Goal: Transaction & Acquisition: Purchase product/service

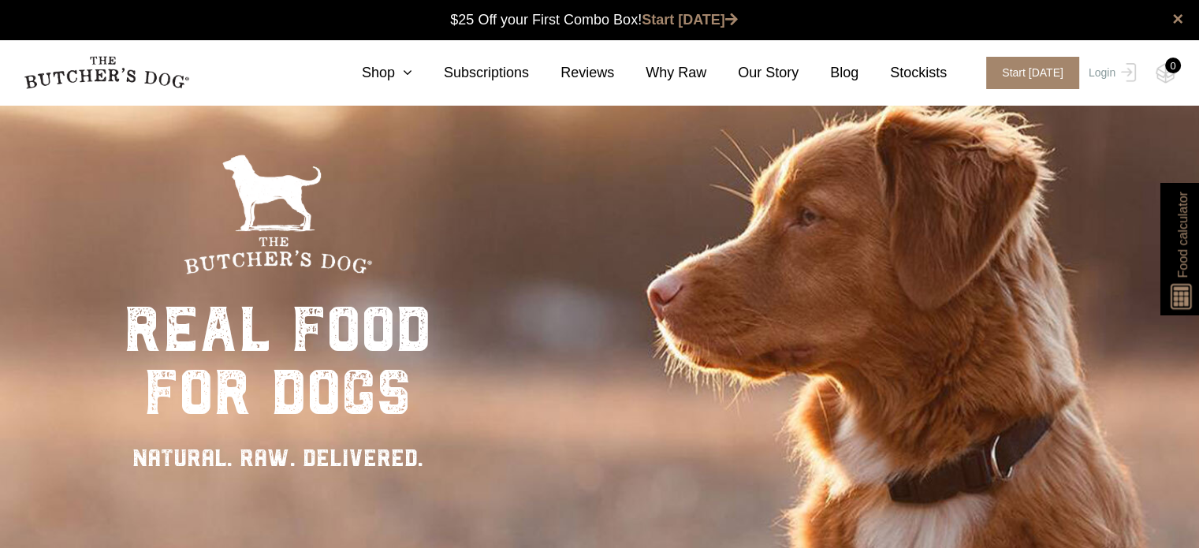
click at [277, 151] on div "real food for dogs NATURAL. RAW. DELIVERED." at bounding box center [277, 378] width 315 height 548
click at [1102, 67] on link "Login" at bounding box center [1109, 73] width 51 height 32
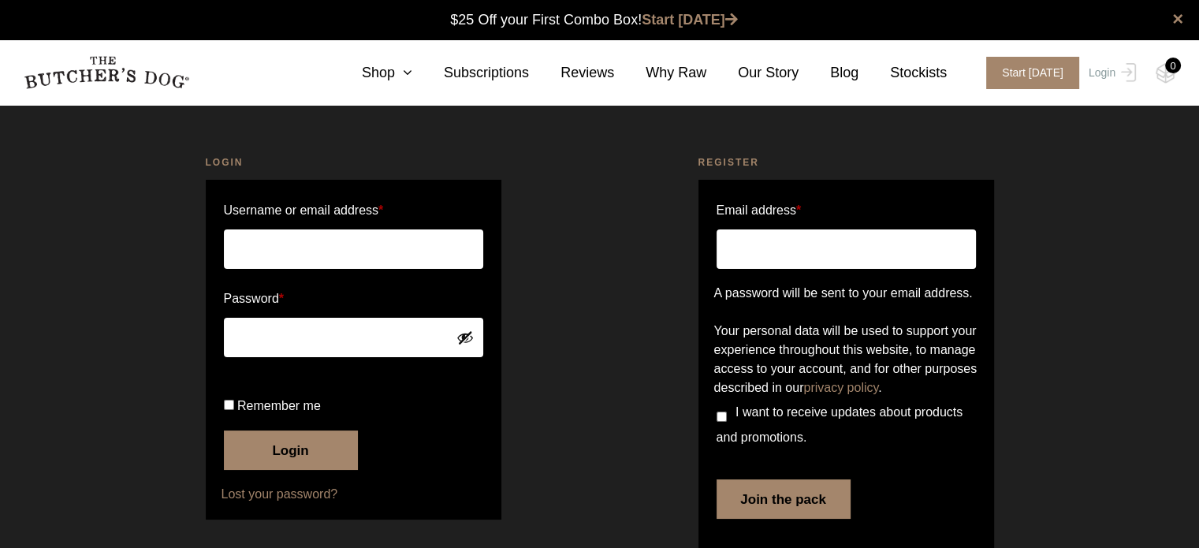
click at [326, 247] on input "Username or email address *" at bounding box center [353, 248] width 259 height 39
type input "koernmann@proton.me"
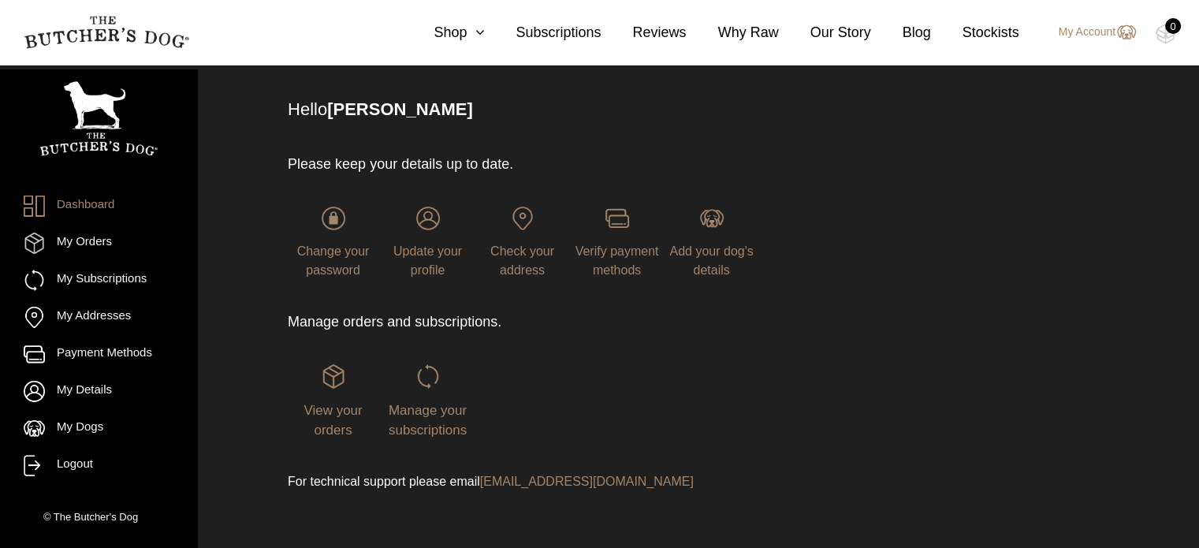
scroll to position [104, 0]
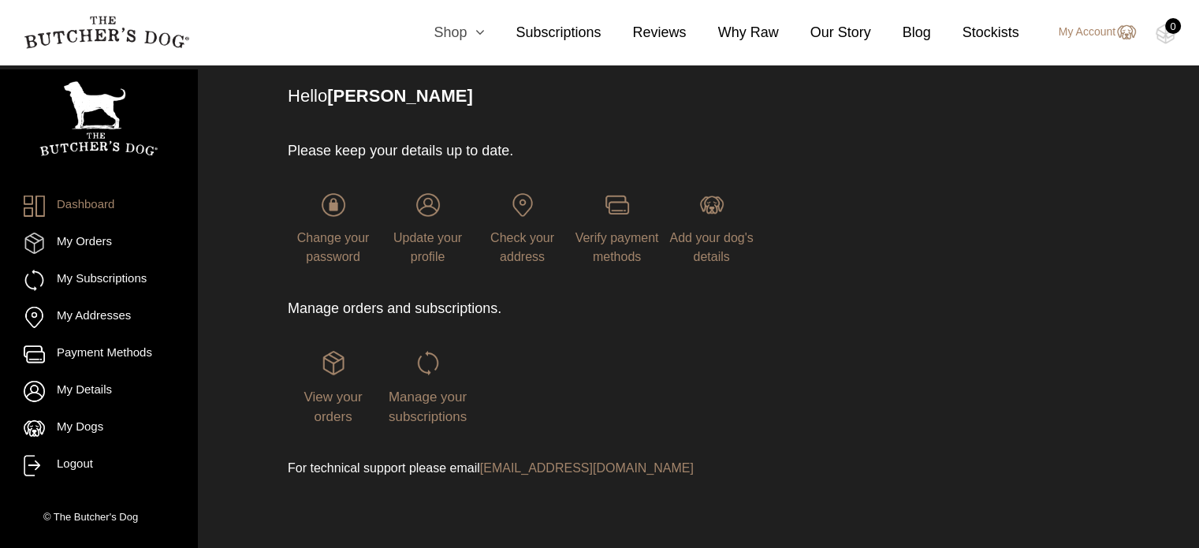
click at [467, 28] on link "Shop" at bounding box center [443, 32] width 82 height 21
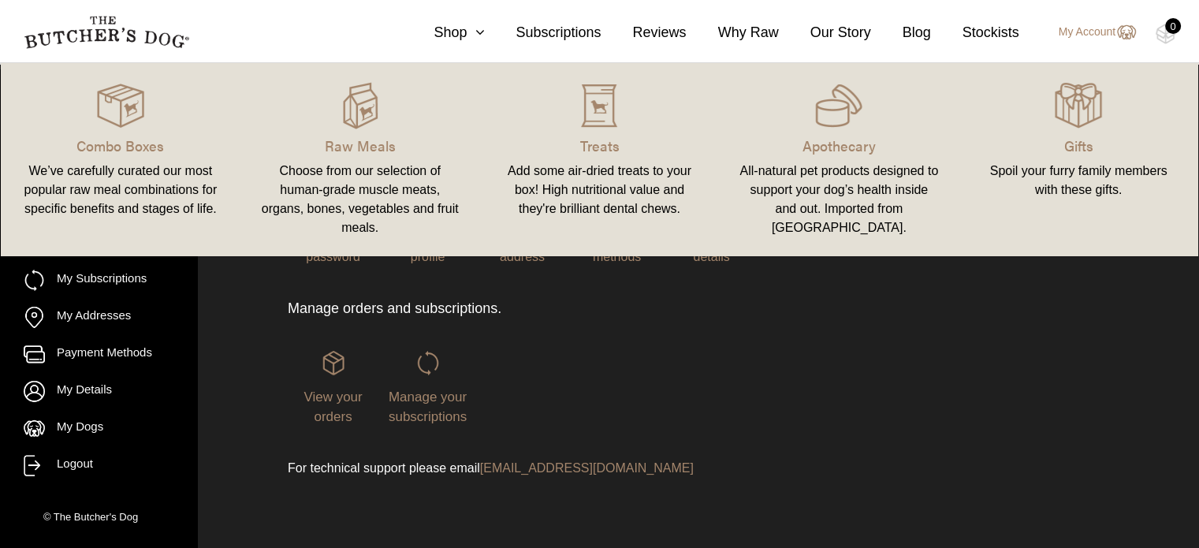
click at [364, 129] on link "Raw Meals Choose from our selection of human-grade muscle meats, organs, bones,…" at bounding box center [360, 160] width 240 height 162
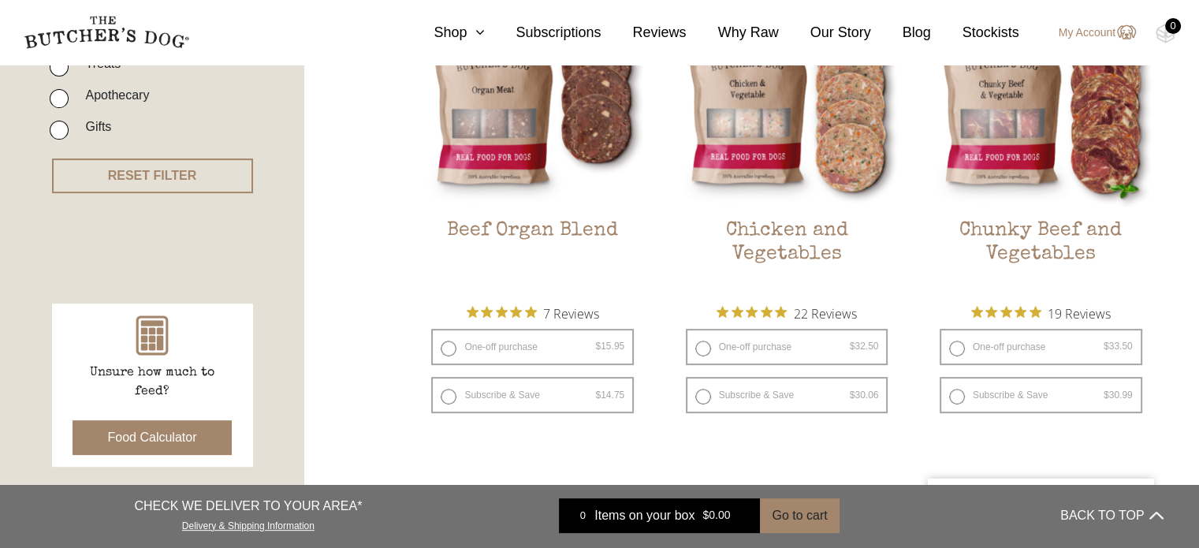
scroll to position [473, 0]
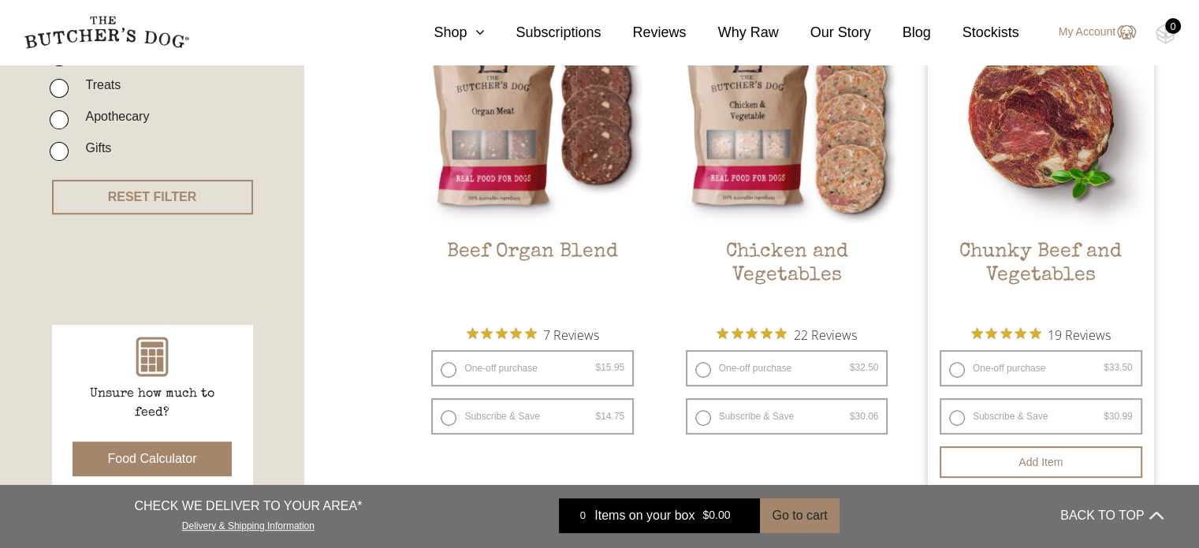
click at [947, 370] on label "One-off purchase $ 33.50 — or subscribe and save 7.5%" at bounding box center [1040, 368] width 203 height 36
radio input "true"
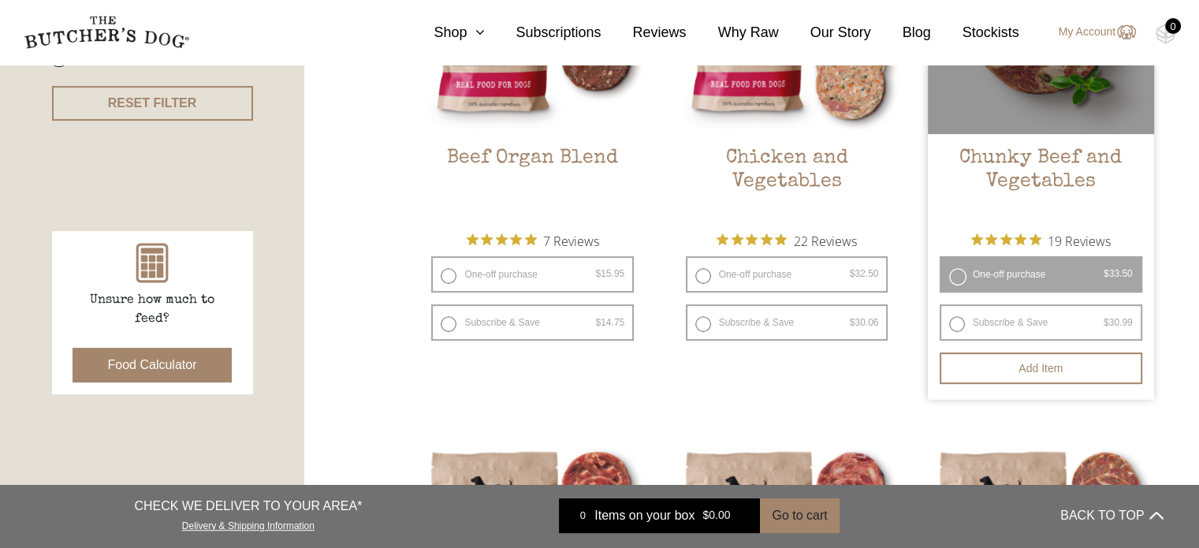
scroll to position [631, 0]
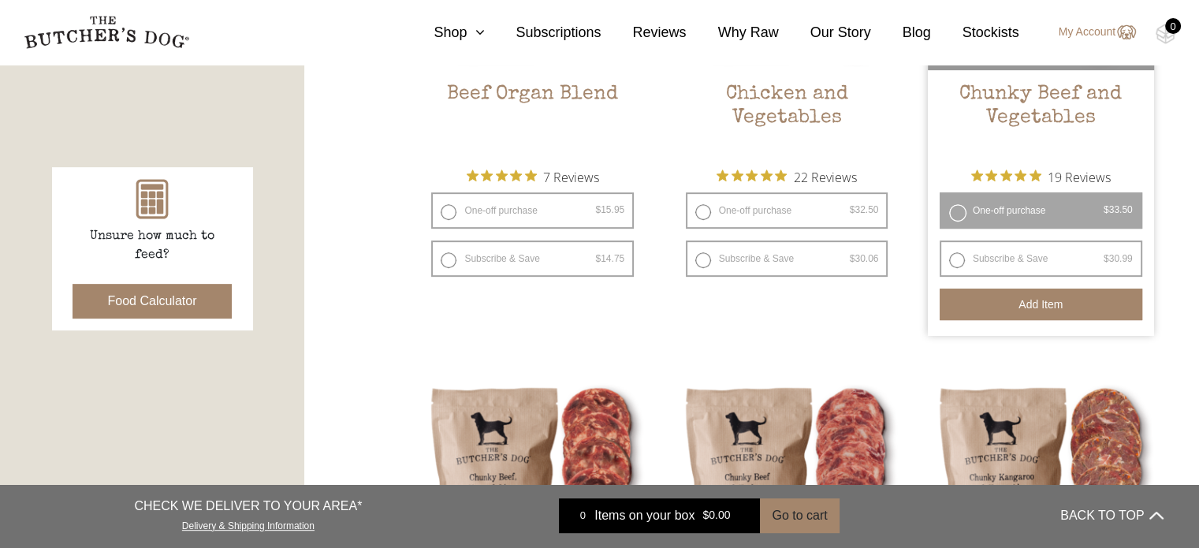
click at [1066, 316] on button "Add item" at bounding box center [1040, 304] width 203 height 32
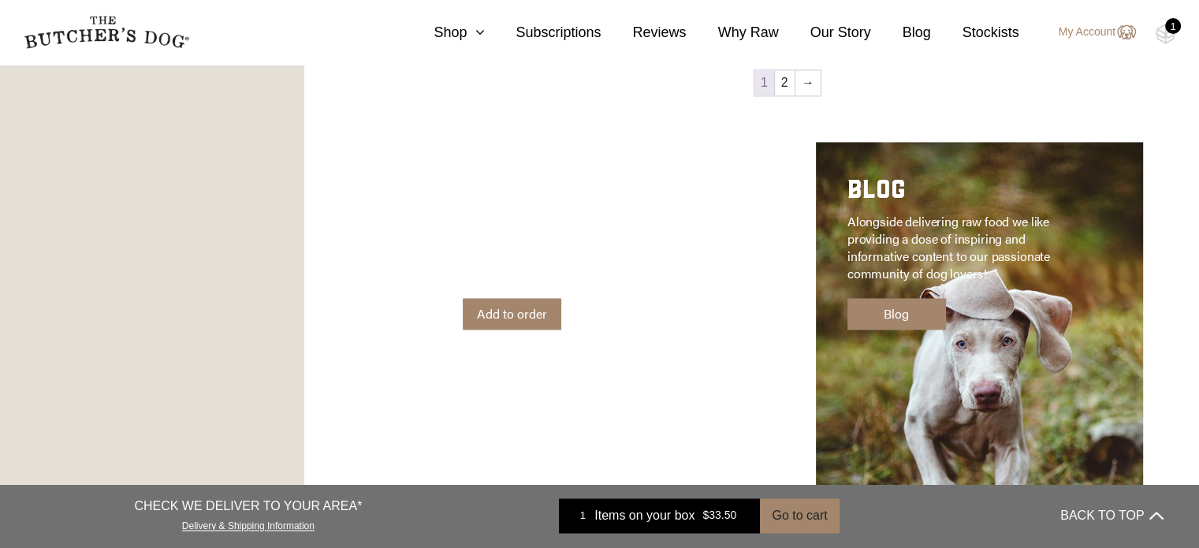
scroll to position [2443, 0]
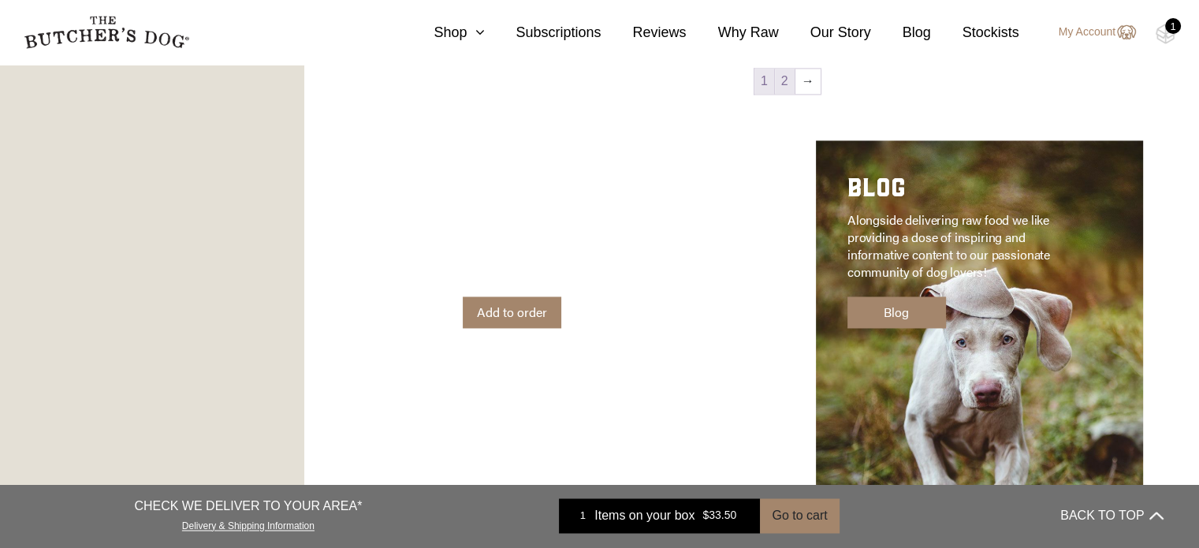
click at [782, 87] on link "2" at bounding box center [785, 81] width 20 height 25
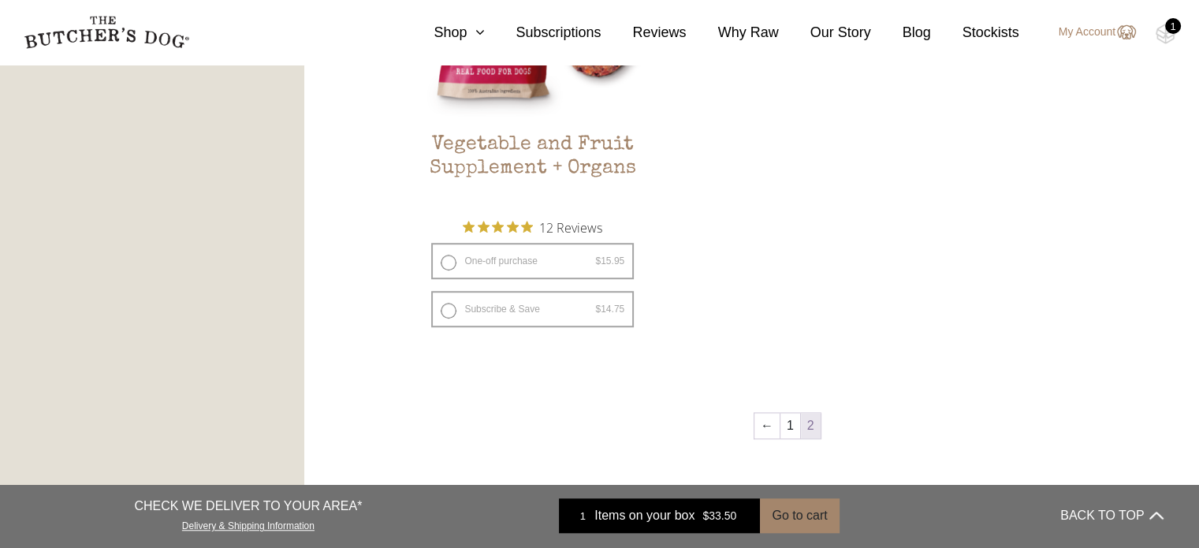
scroll to position [1144, 0]
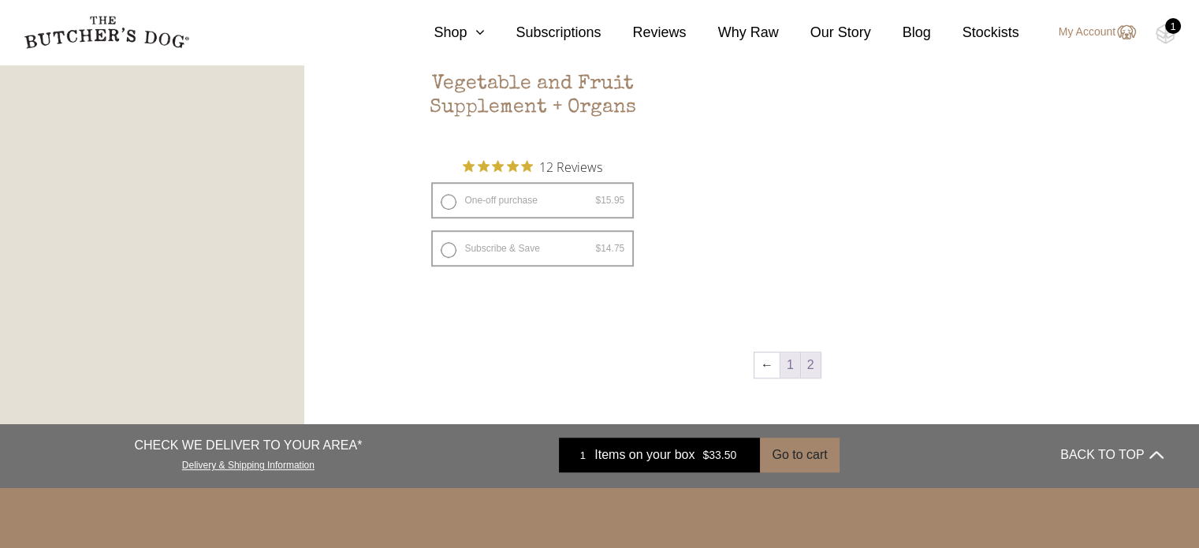
click at [791, 372] on link "1" at bounding box center [790, 364] width 20 height 25
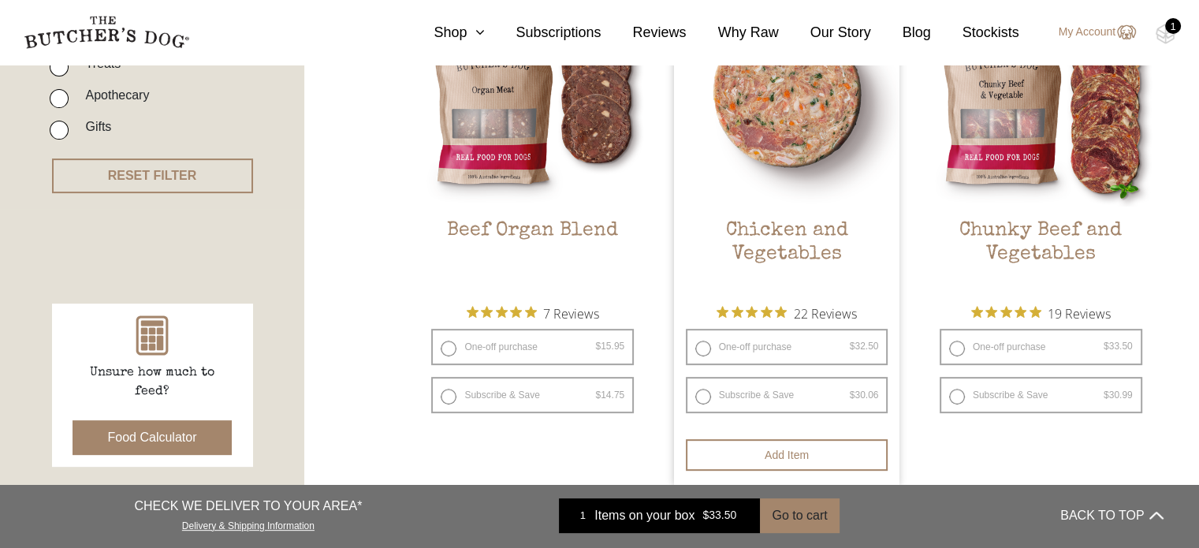
scroll to position [514, 0]
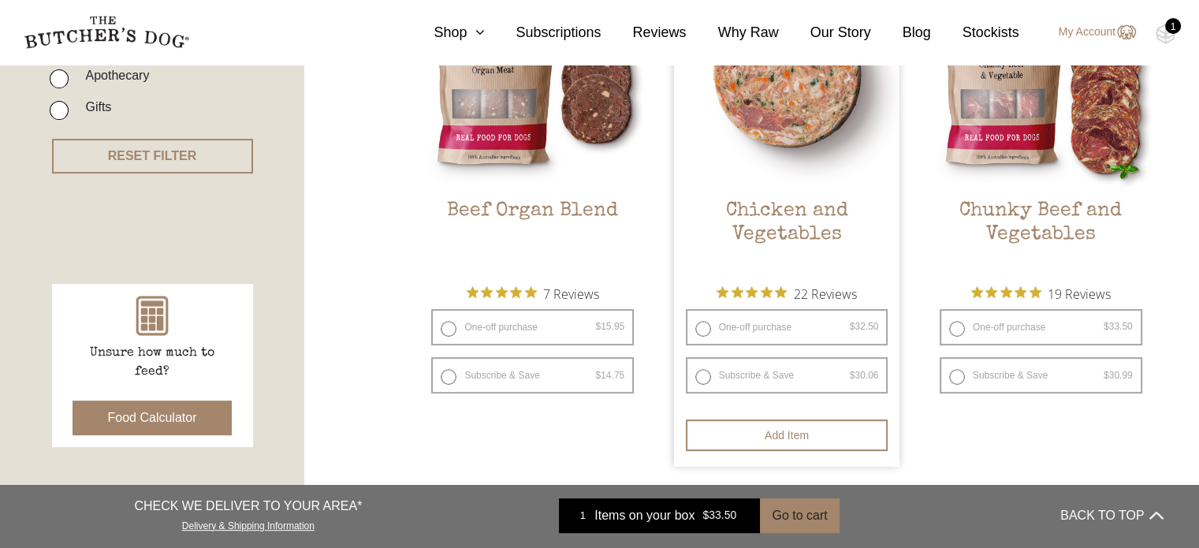
click at [697, 333] on label "One-off purchase $ 32.50 — or subscribe and save 7.5%" at bounding box center [787, 327] width 203 height 36
radio input "true"
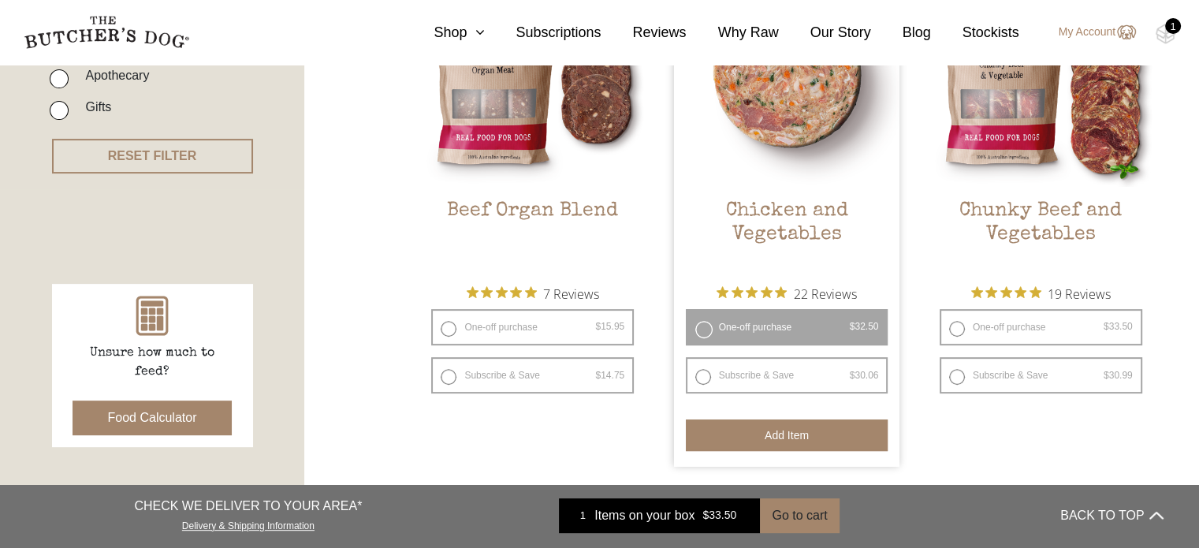
click at [787, 432] on button "Add item" at bounding box center [787, 435] width 203 height 32
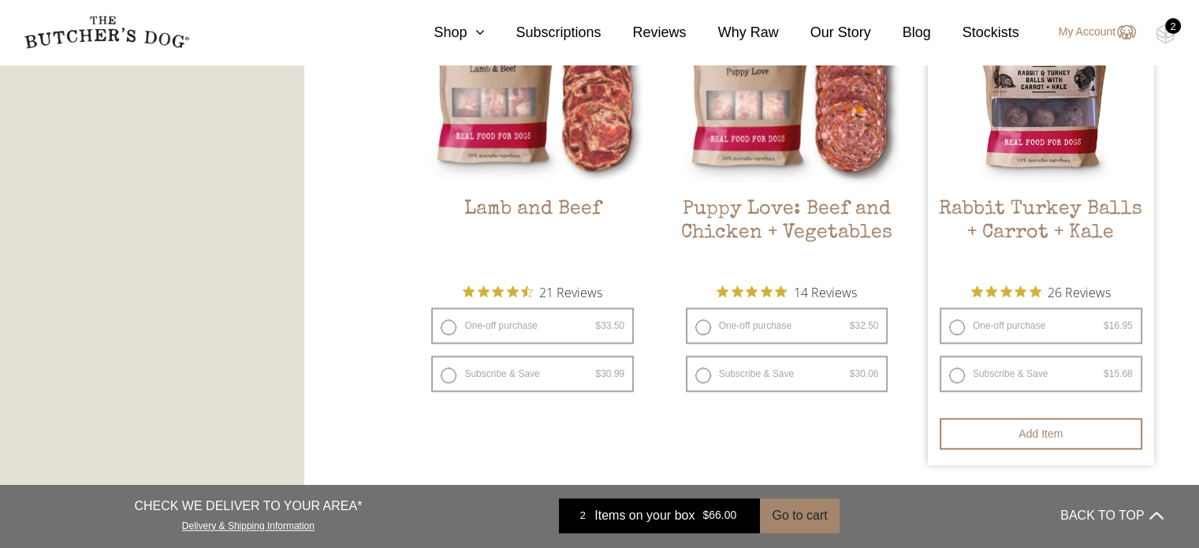
scroll to position [1538, 0]
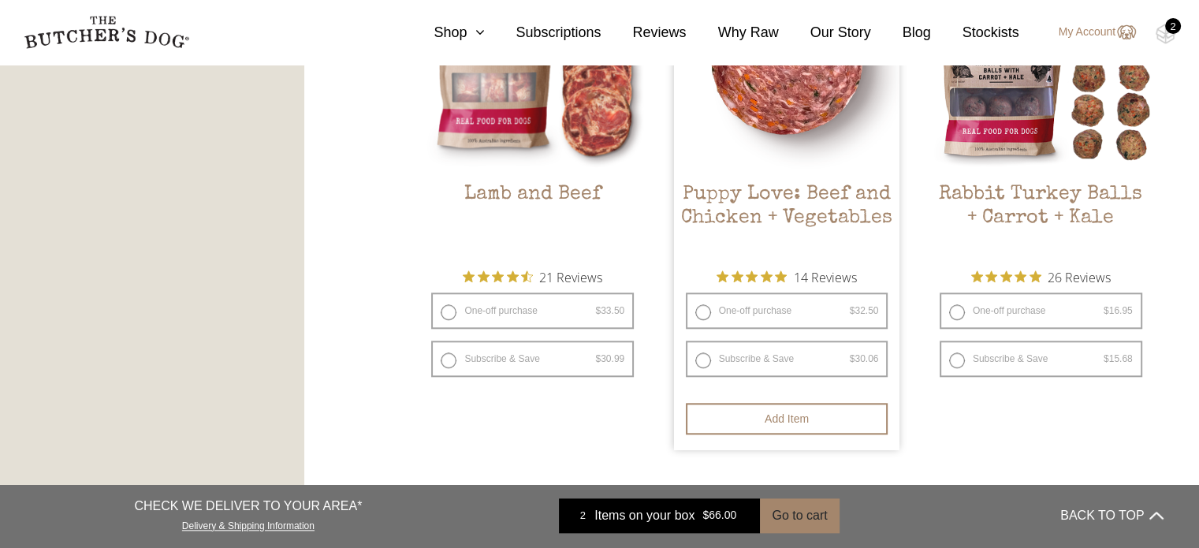
click at [701, 312] on label "One-off purchase $ 32.50 — or subscribe and save 7.5%" at bounding box center [787, 310] width 203 height 36
radio input "true"
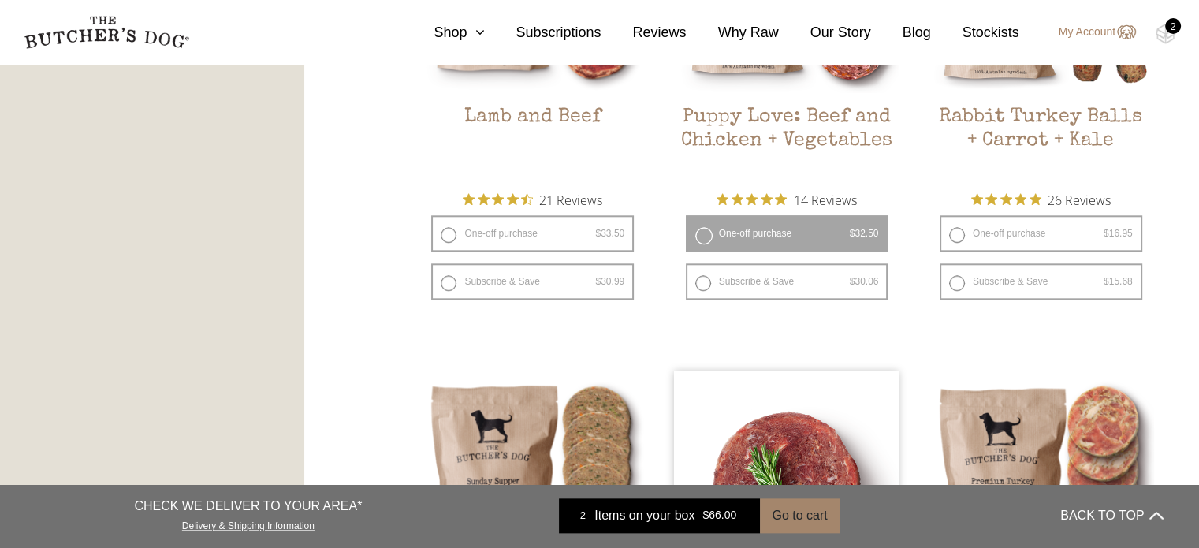
scroll to position [1617, 0]
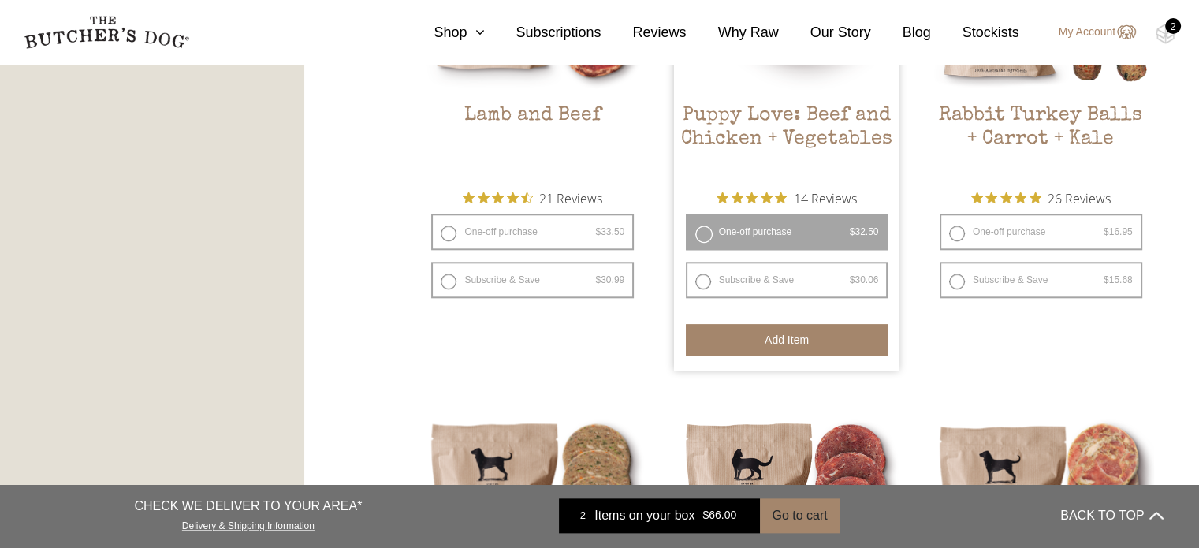
click at [781, 333] on button "Add item" at bounding box center [787, 340] width 203 height 32
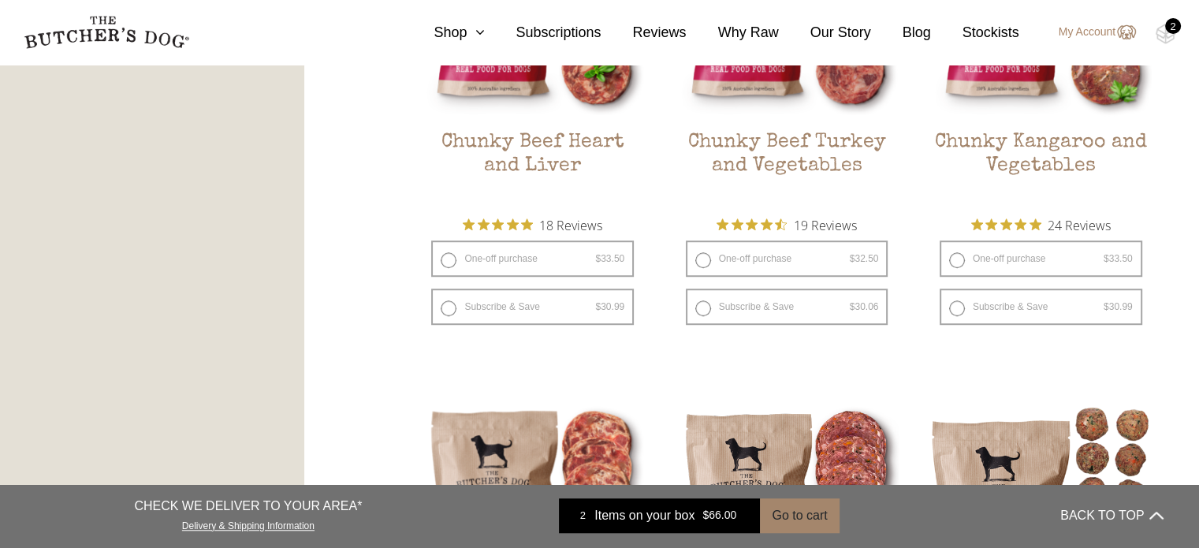
scroll to position [750, 0]
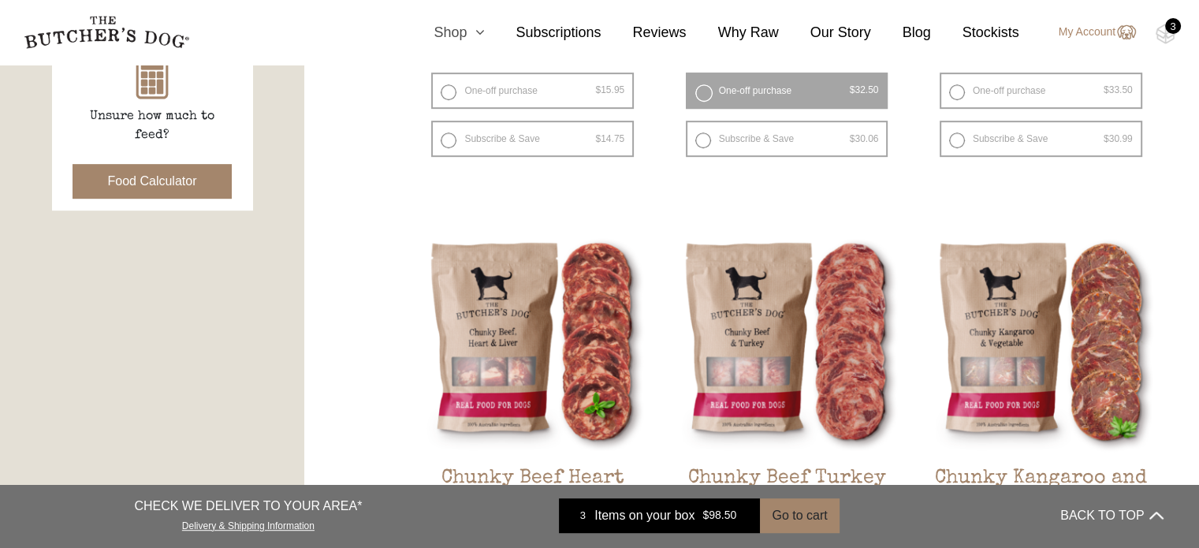
click at [484, 39] on icon at bounding box center [475, 32] width 17 height 14
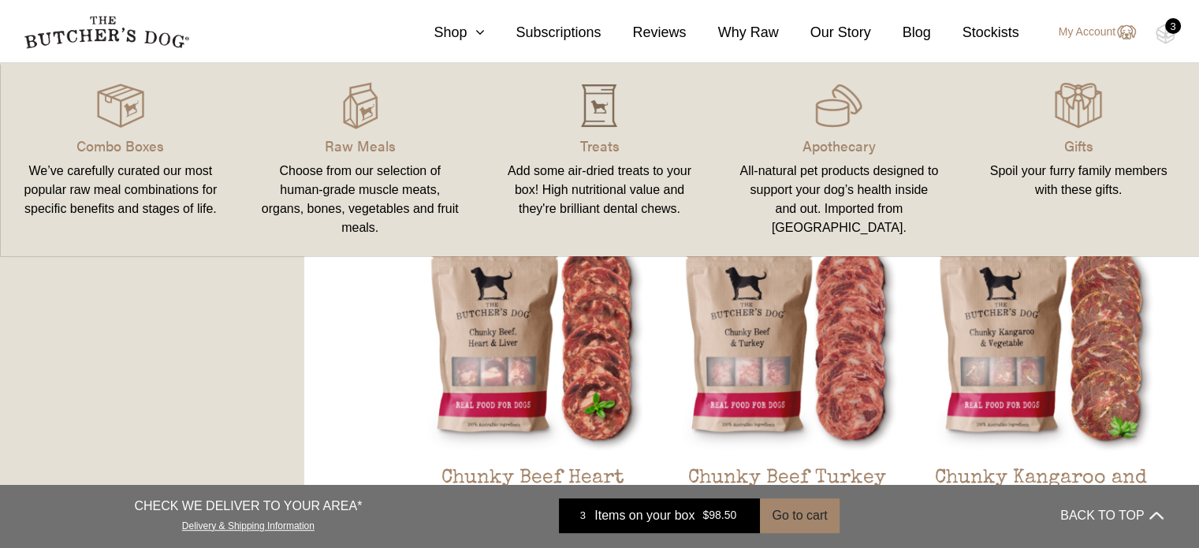
click at [587, 121] on img at bounding box center [598, 105] width 47 height 47
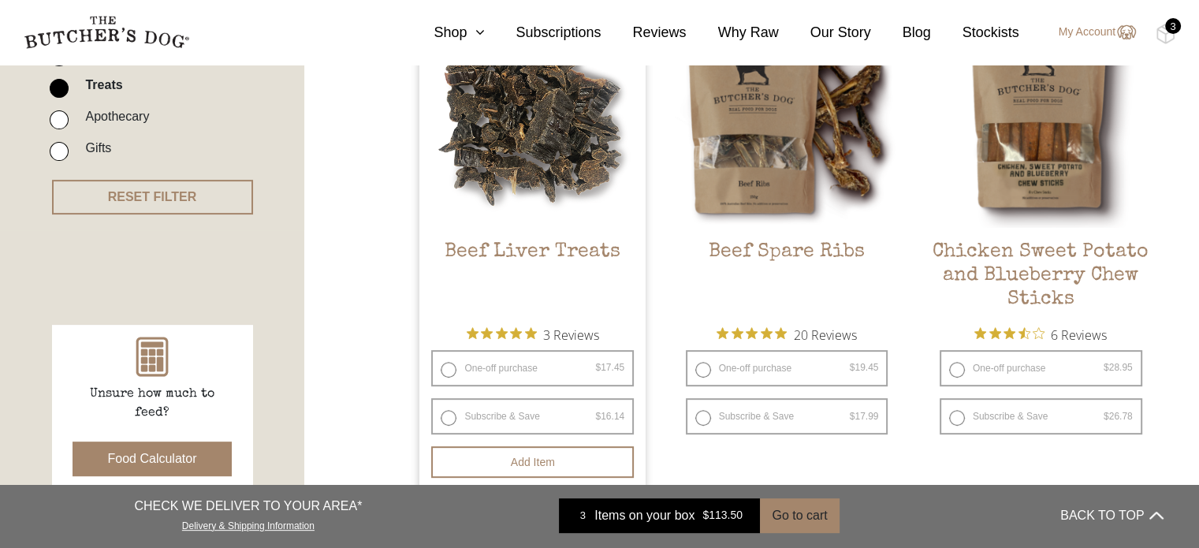
click at [448, 361] on label "One-off purchase $ 17.45 — or subscribe and save 7.5%" at bounding box center [532, 368] width 203 height 36
radio input "true"
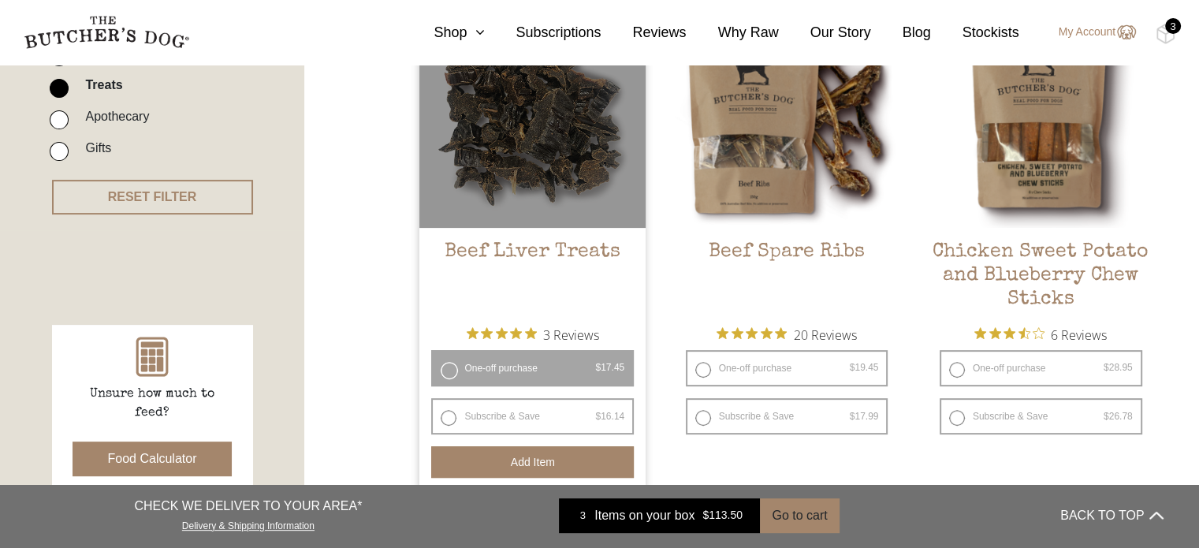
click at [538, 463] on button "Add item" at bounding box center [532, 462] width 203 height 32
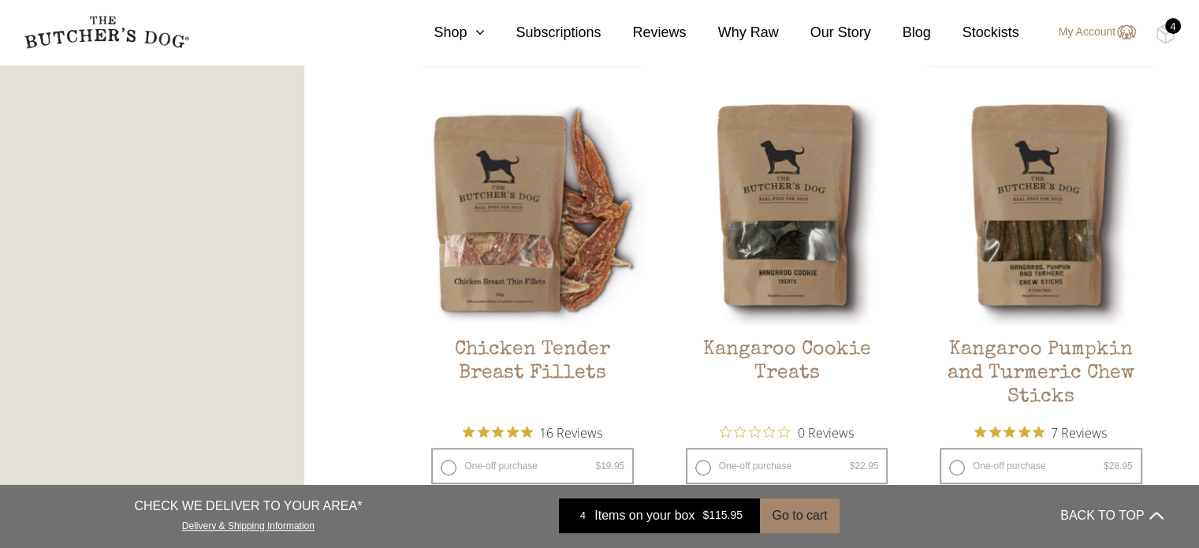
scroll to position [946, 0]
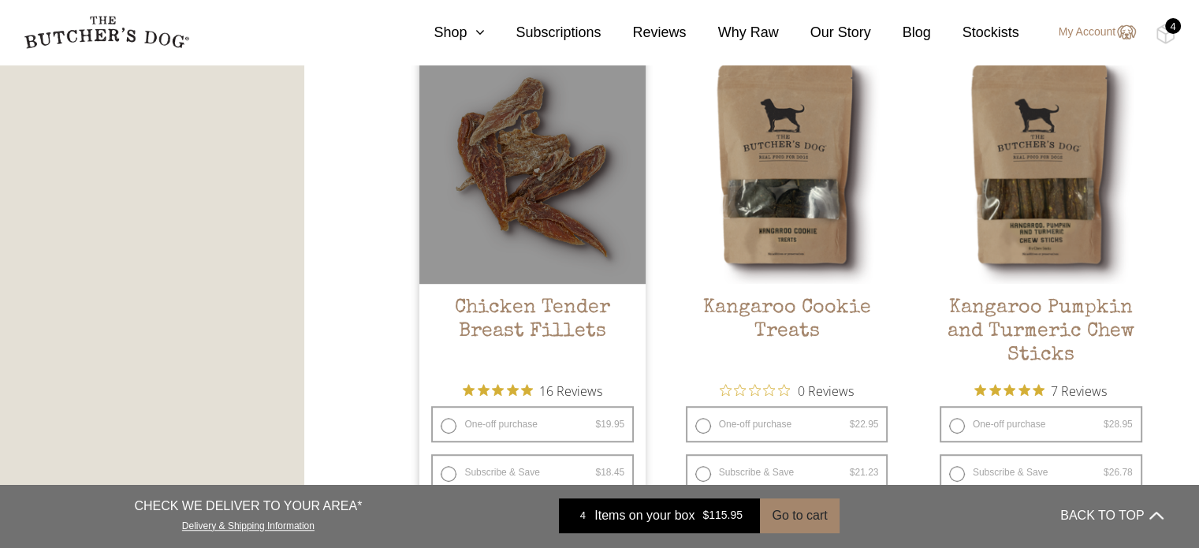
click at [441, 422] on label "One-off purchase $ 19.95 — or subscribe and save 7.5%" at bounding box center [532, 424] width 203 height 36
radio input "true"
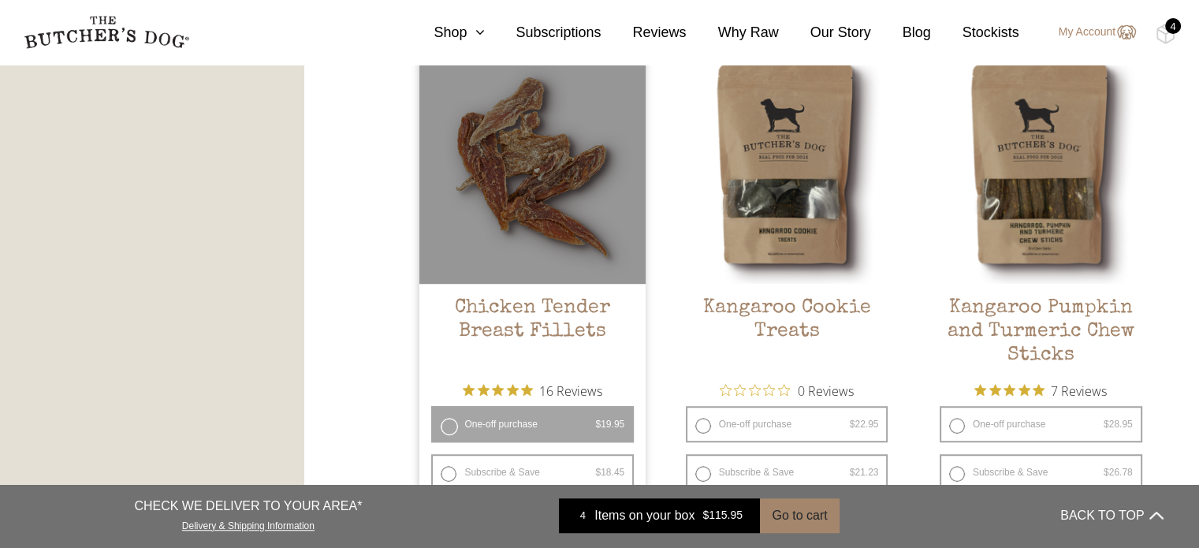
radio input "false"
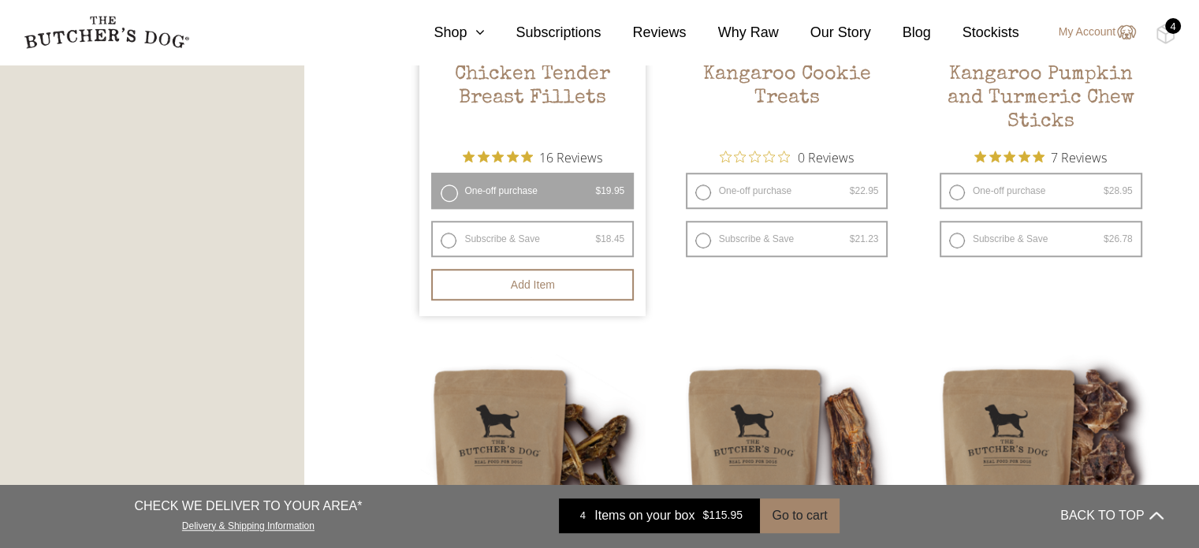
scroll to position [1261, 0]
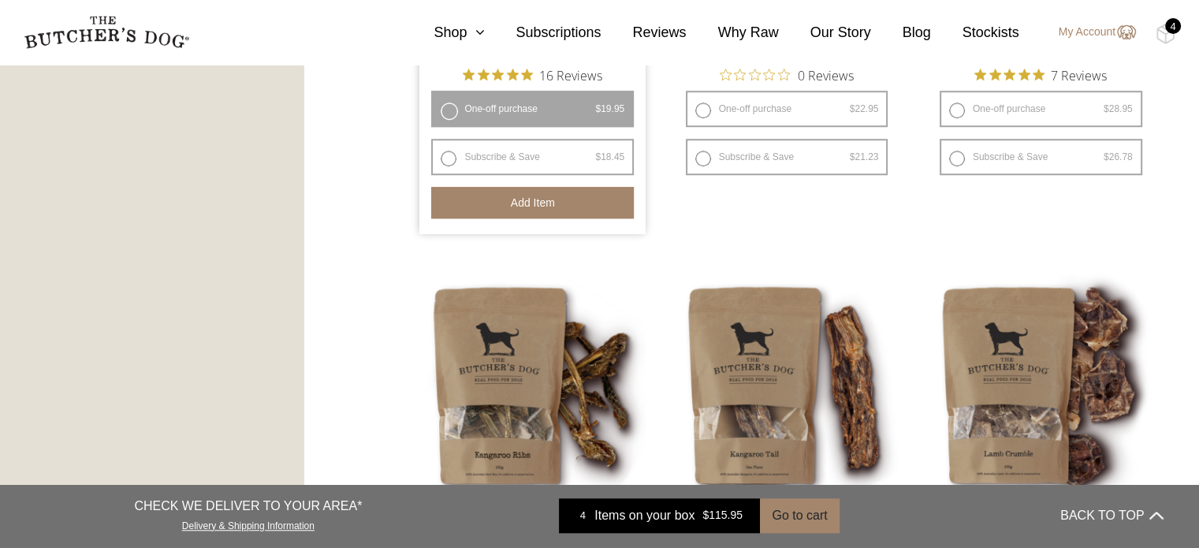
click at [546, 214] on button "Add item" at bounding box center [532, 203] width 203 height 32
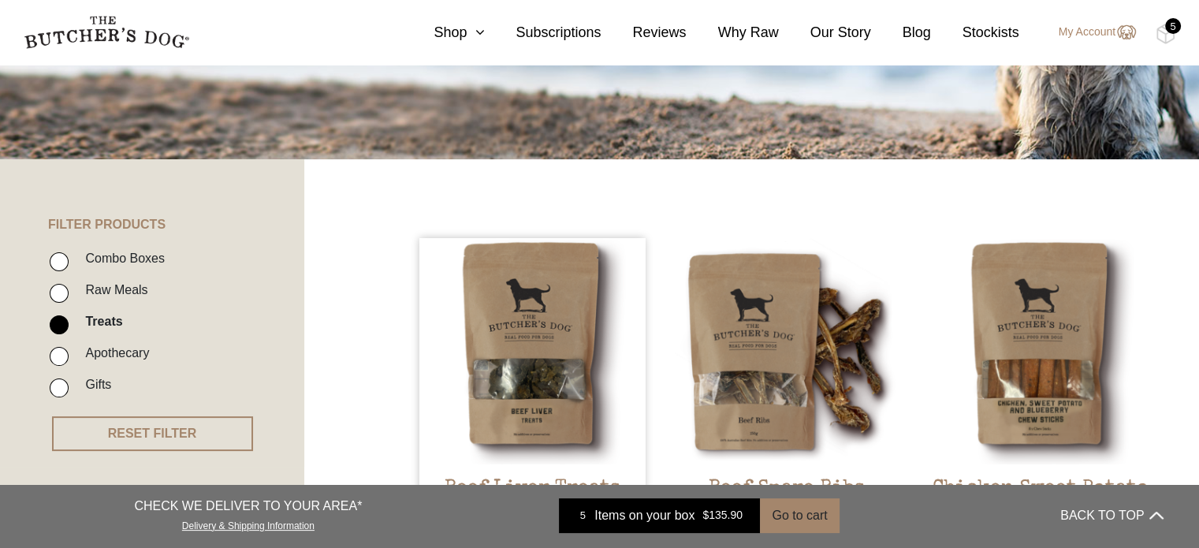
scroll to position [0, 0]
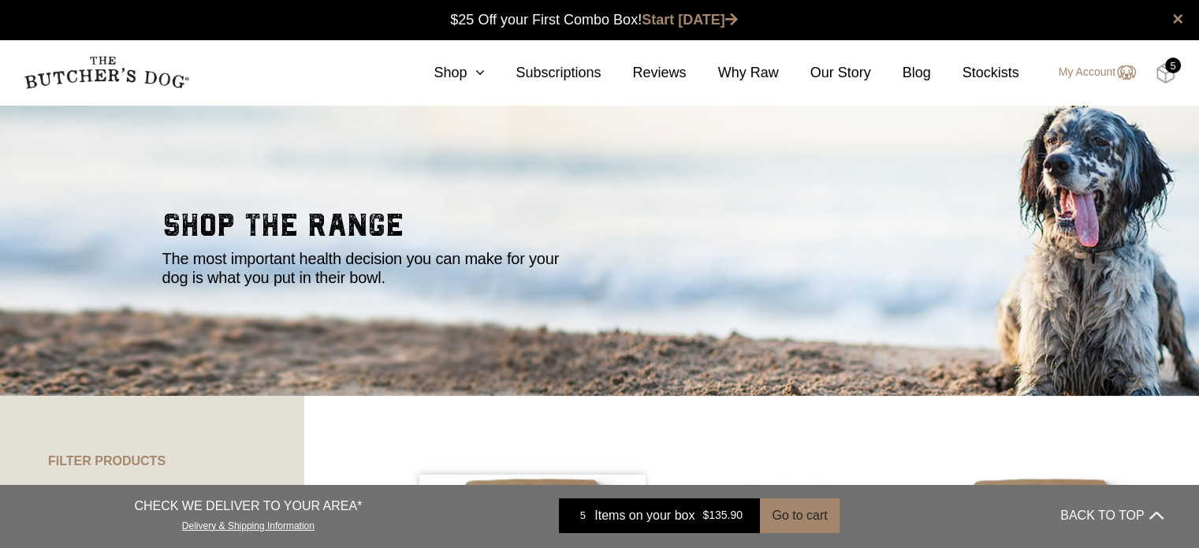
click at [1164, 75] on img at bounding box center [1165, 73] width 20 height 20
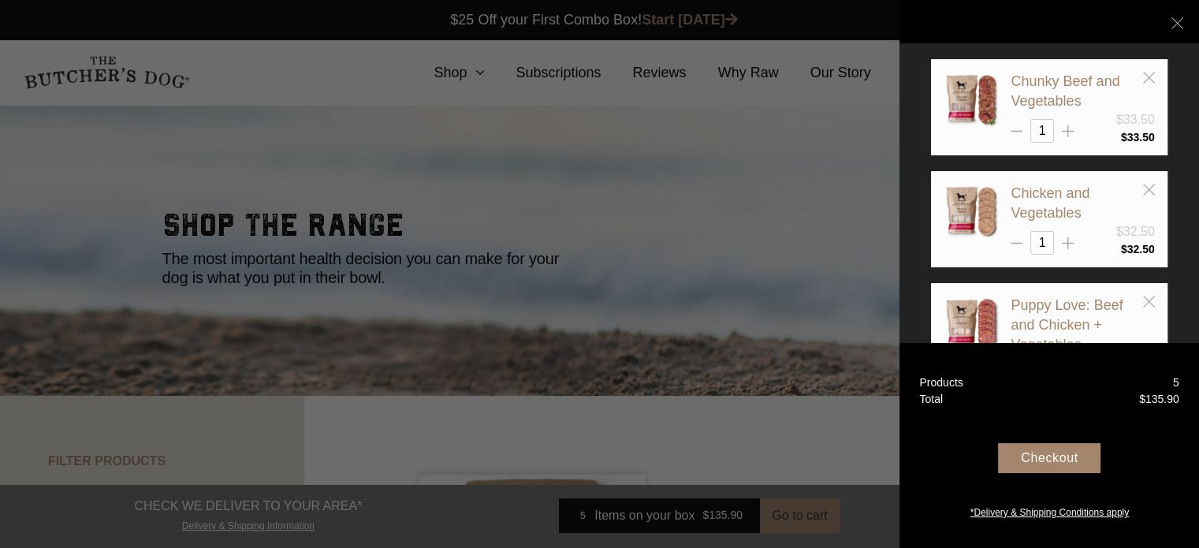
click at [1064, 457] on div "Checkout" at bounding box center [1049, 458] width 102 height 30
